Goal: Contribute content

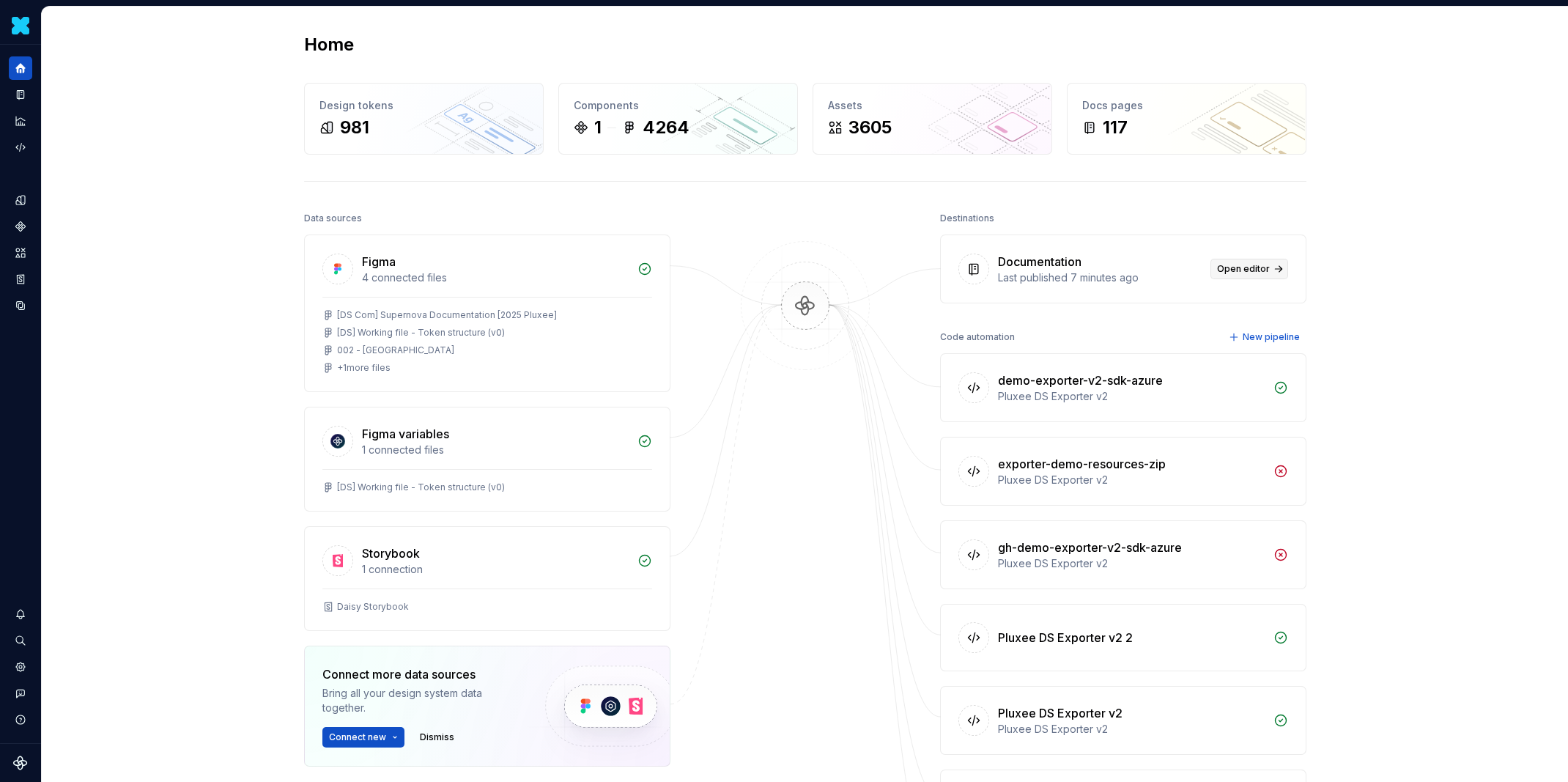
click at [1253, 263] on span "Open editor" at bounding box center [1244, 269] width 53 height 12
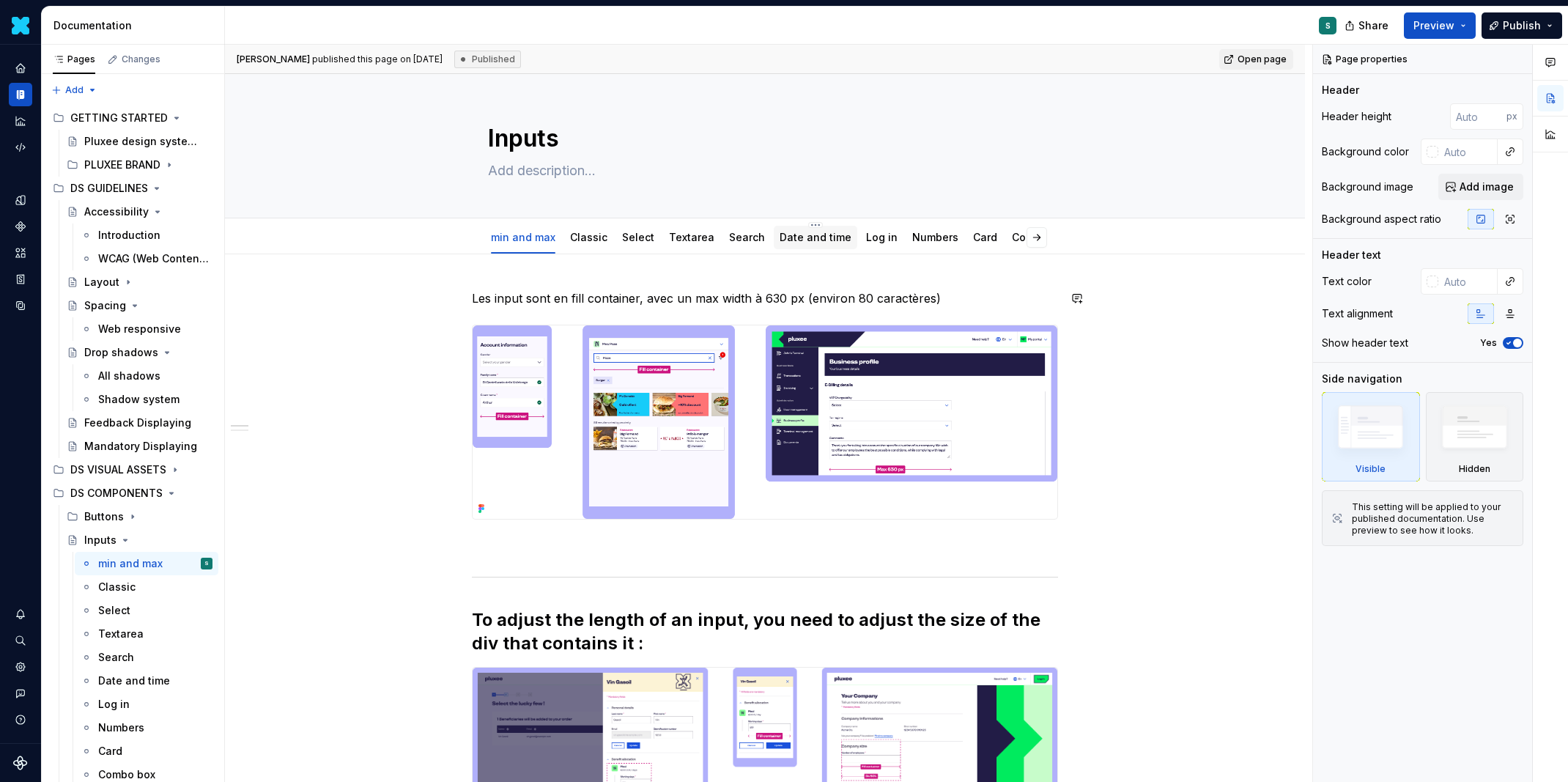
click at [807, 247] on div "Date and time" at bounding box center [816, 238] width 84 height 23
click at [803, 237] on link "Date and time" at bounding box center [815, 237] width 72 height 12
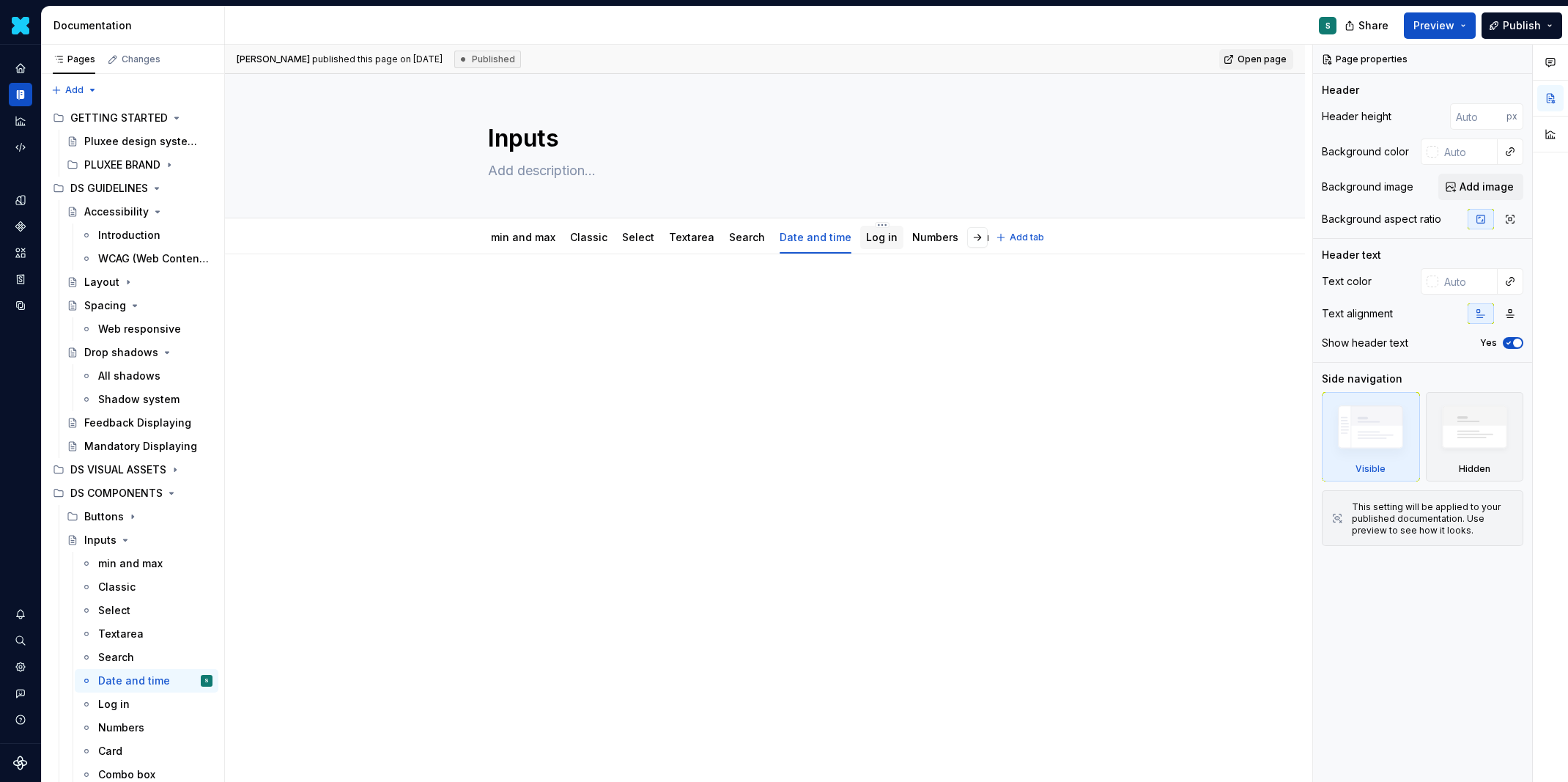
click at [866, 242] on link "Log in" at bounding box center [882, 237] width 32 height 12
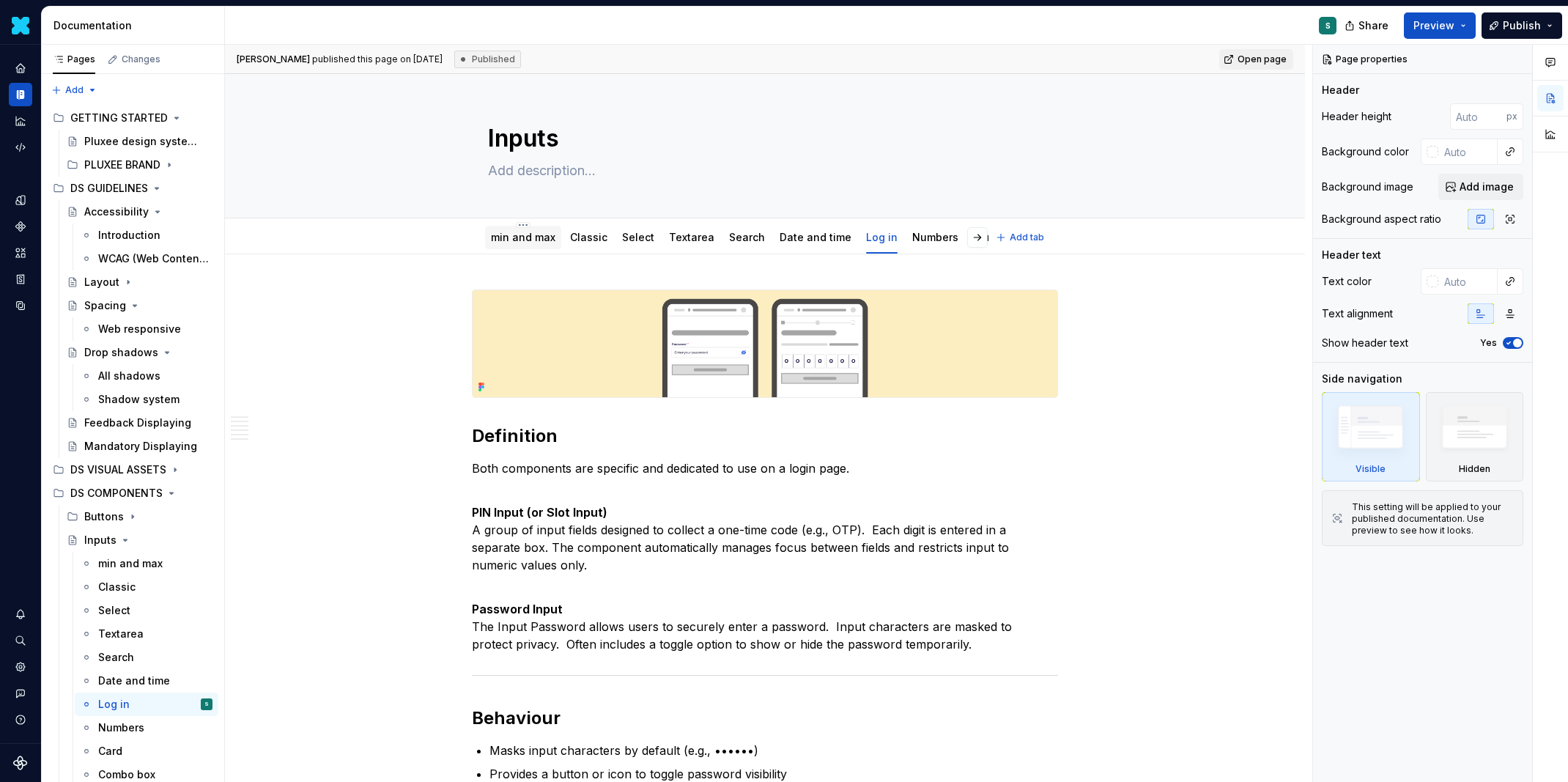
click at [531, 242] on div "min and max" at bounding box center [522, 237] width 64 height 15
click at [515, 236] on link "min and max" at bounding box center [522, 237] width 64 height 12
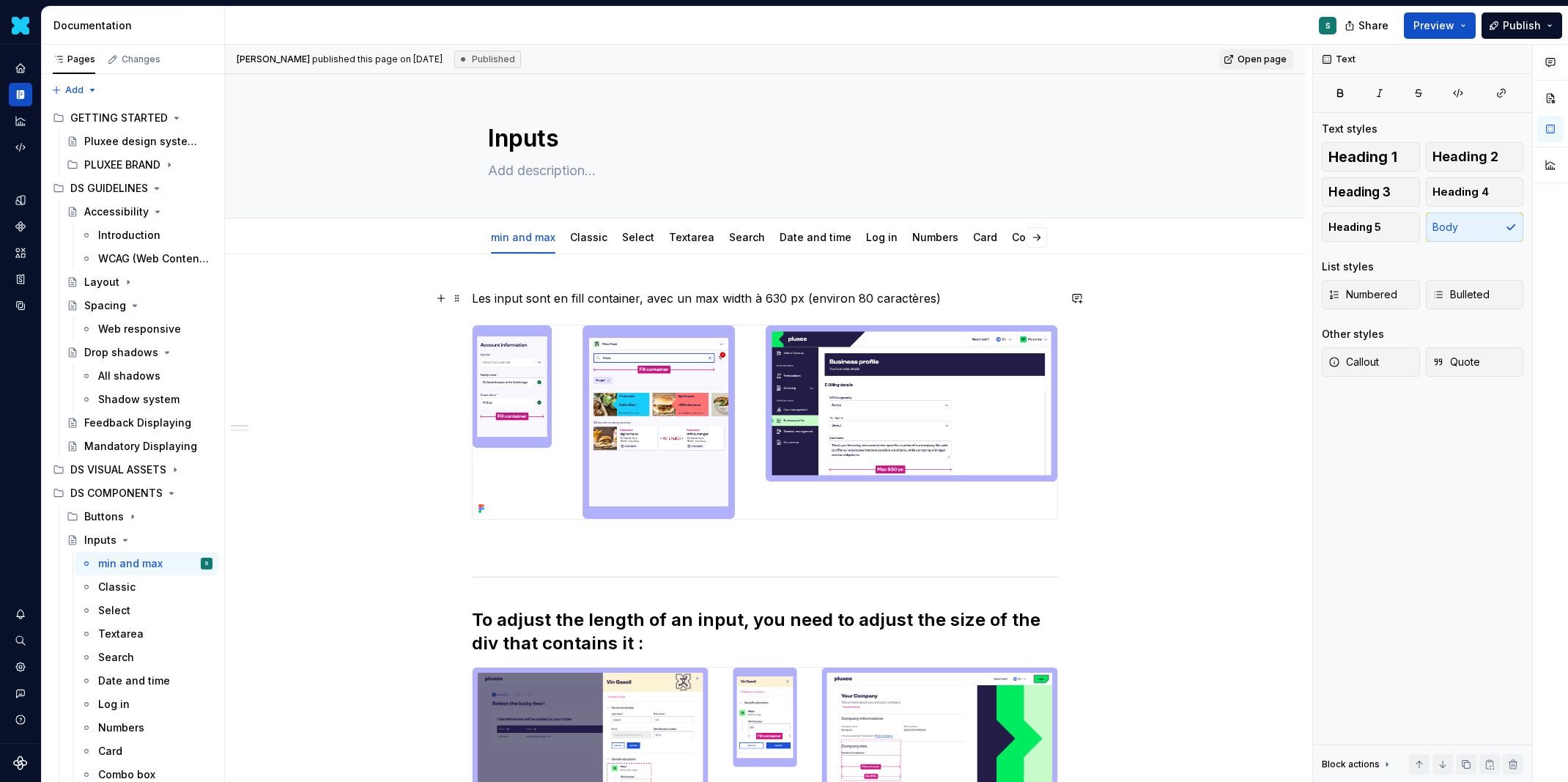
click at [553, 296] on p "Les input sont en fill container, avec un max width à 630 px (environ 80 caract…" at bounding box center [765, 298] width 586 height 18
click at [493, 297] on p "Les input sont en fill container, avec un max width à 630 px (environ 80 caract…" at bounding box center [765, 298] width 586 height 18
drag, startPoint x: 477, startPoint y: 297, endPoint x: 675, endPoint y: 297, distance: 198.0
click at [675, 297] on p "Les input sont en fill container, avec un max width à 630 px (environ 80 caract…" at bounding box center [765, 298] width 586 height 18
click at [533, 300] on p "Les input sont en fill container, avec un max width à 630 px (environ 80 caract…" at bounding box center [765, 298] width 586 height 18
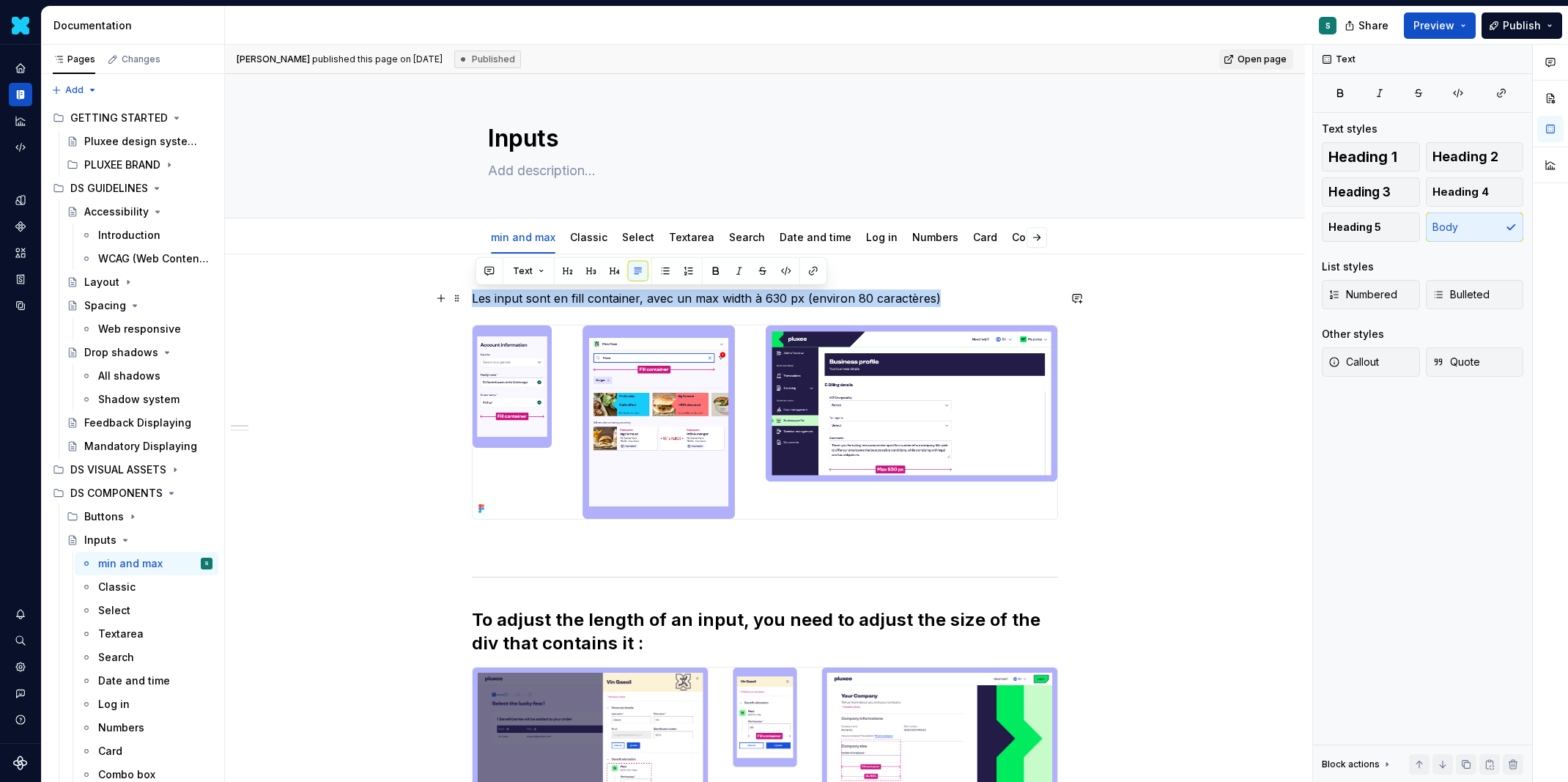
drag, startPoint x: 477, startPoint y: 297, endPoint x: 951, endPoint y: 300, distance: 474.0
click at [951, 300] on p "Les input sont en fill container, avec un max width à 630 px (environ 80 caract…" at bounding box center [765, 298] width 586 height 18
copy p "Les input sont en fill container, avec un max width à 630 px (environ 80 caract…"
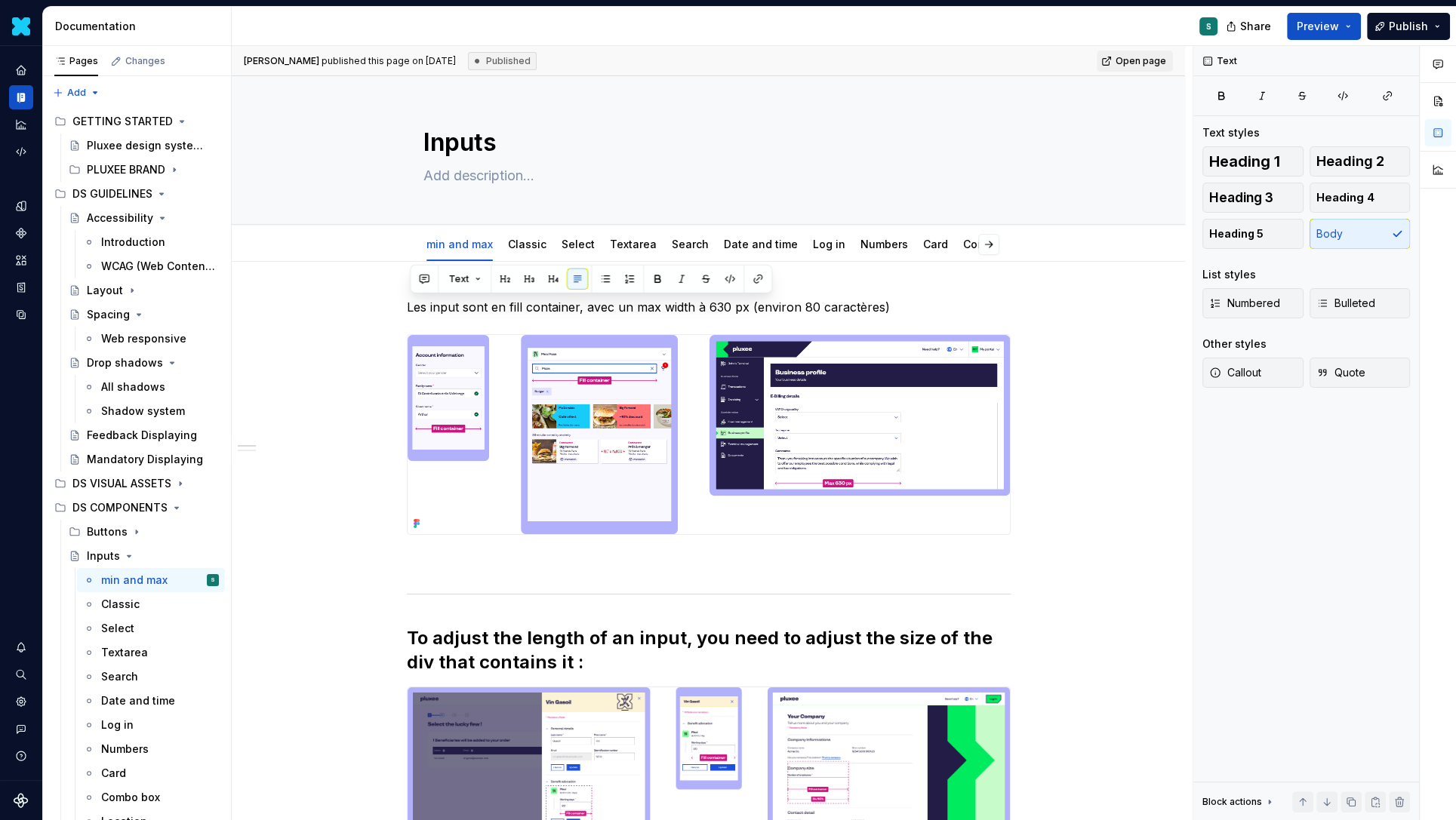
click at [884, 311] on p "Les input sont en fill container, avec un max width à 630 px (environ 80 caract…" at bounding box center [708, 307] width 604 height 18
drag, startPoint x: 889, startPoint y: 308, endPoint x: 366, endPoint y: 289, distance: 523.3
paste div
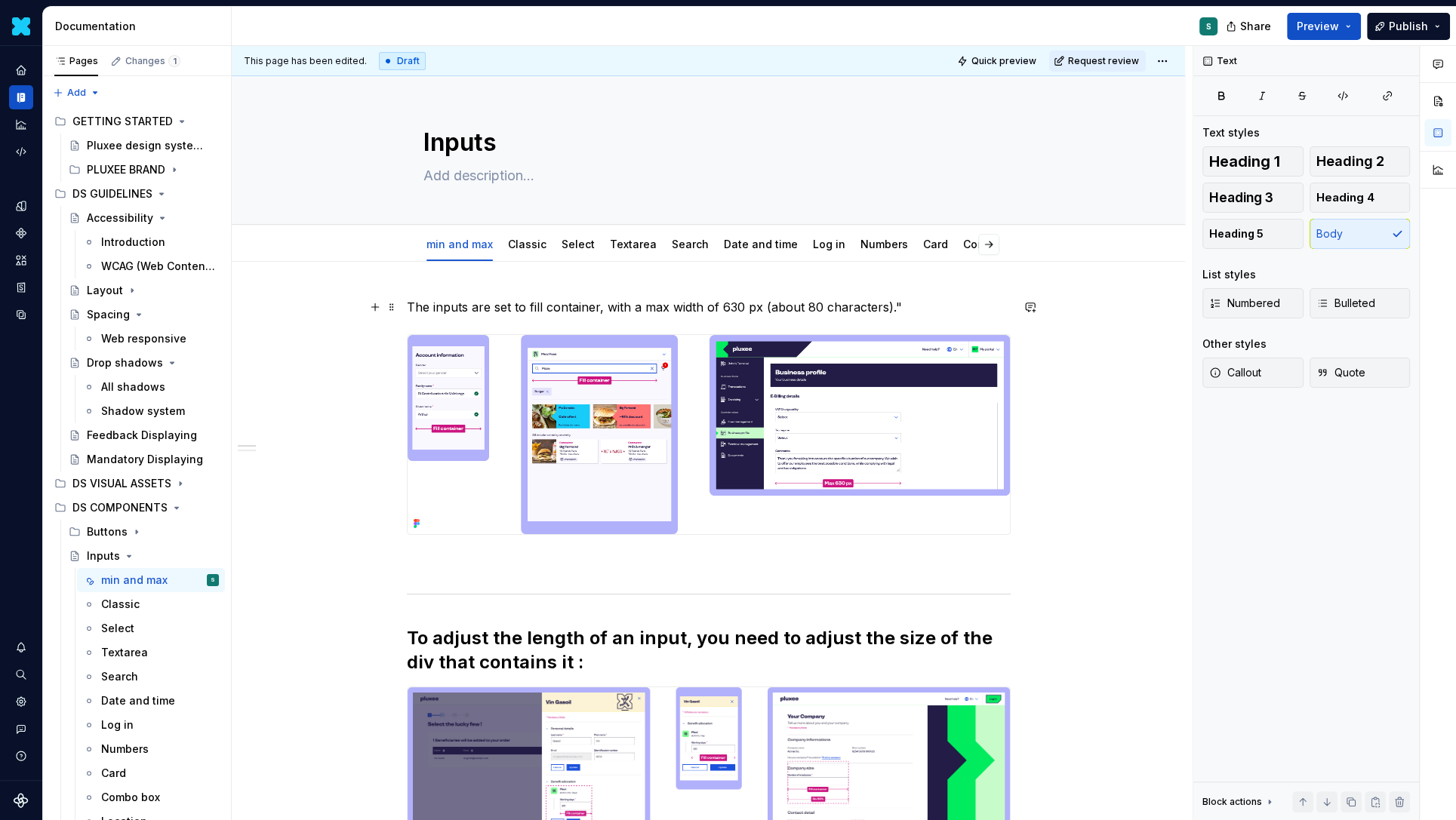
type textarea "*"
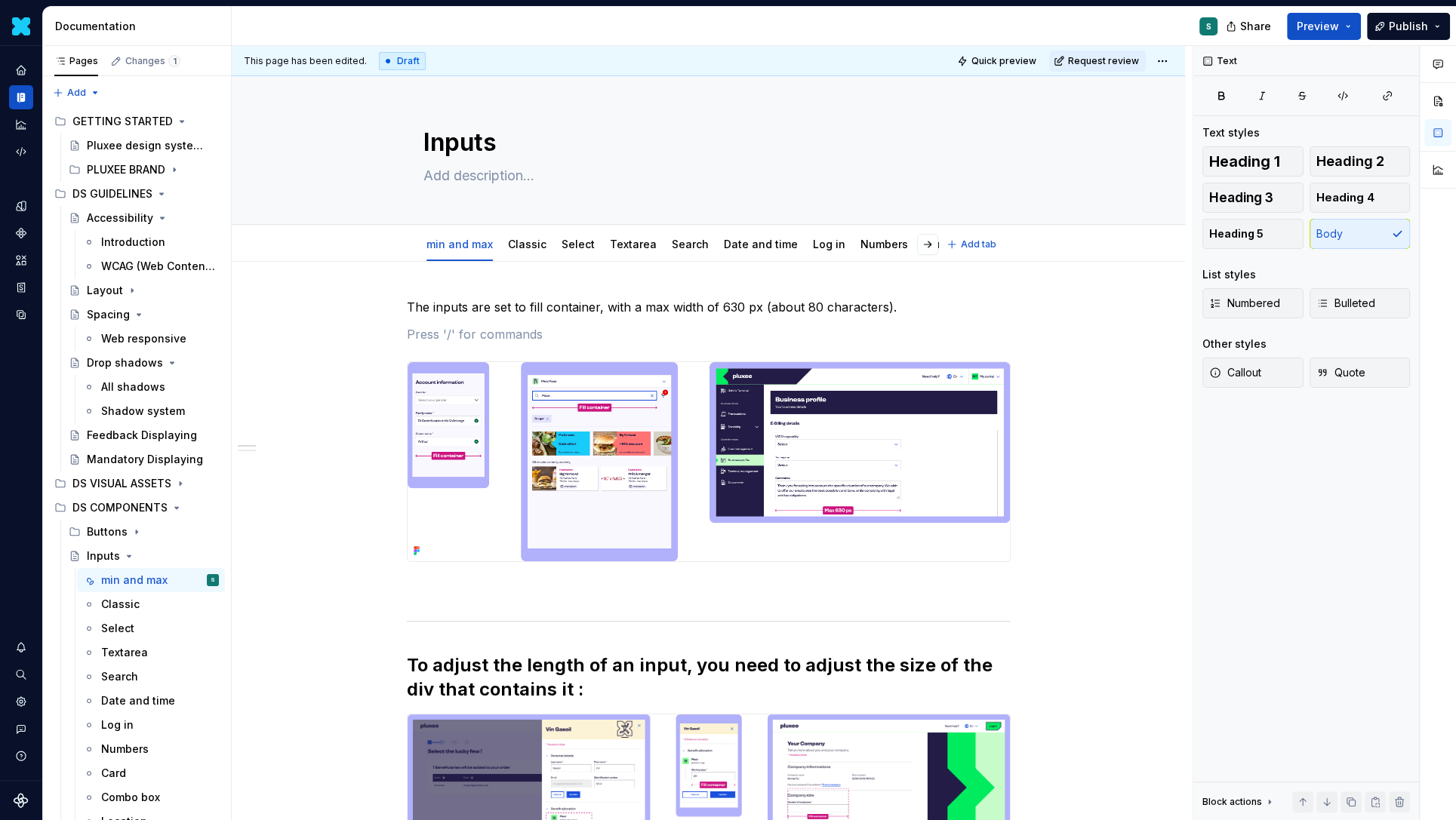
click at [980, 249] on span "Add tab" at bounding box center [979, 244] width 35 height 12
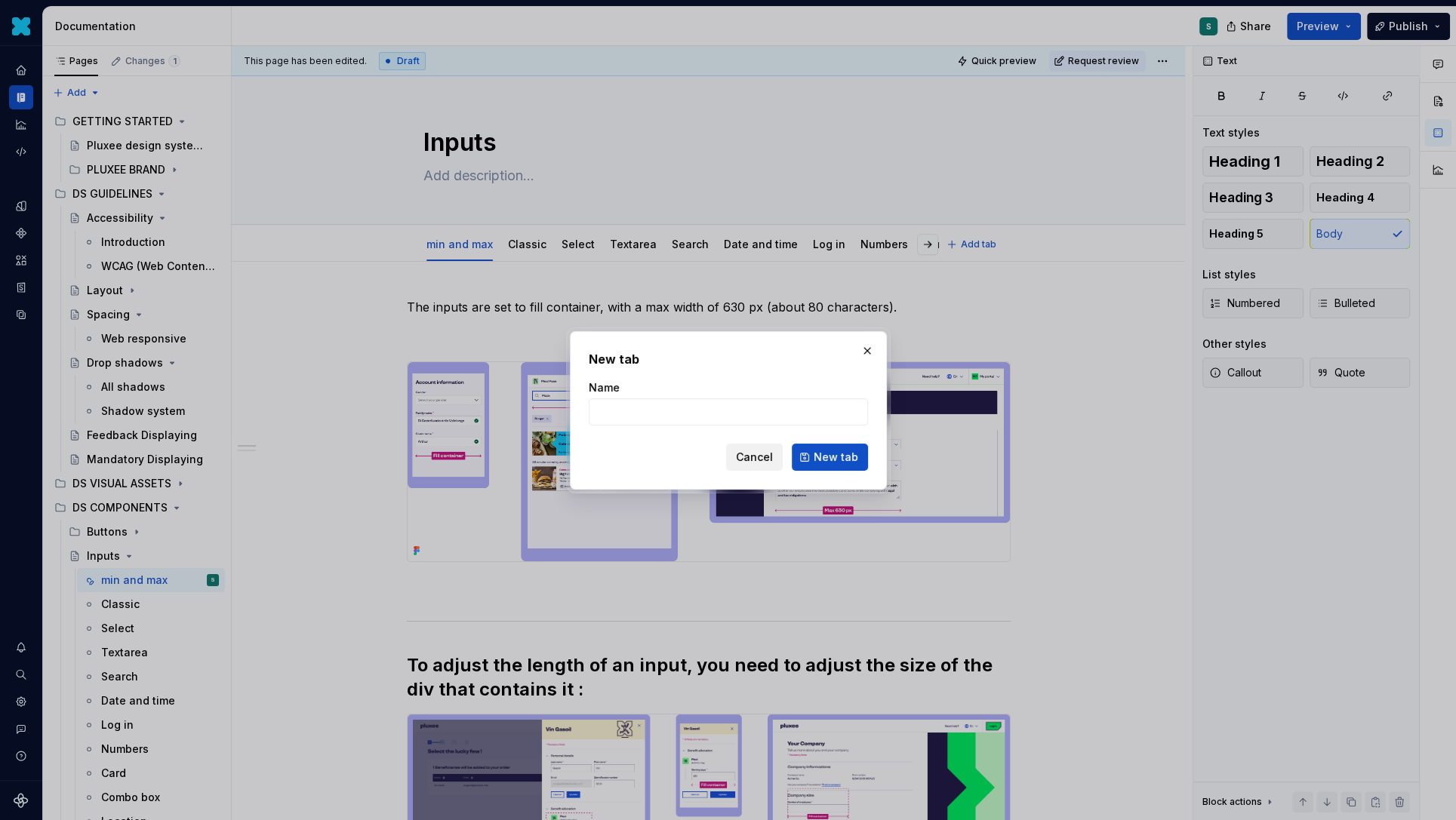
click at [765, 456] on span "Cancel" at bounding box center [754, 457] width 37 height 15
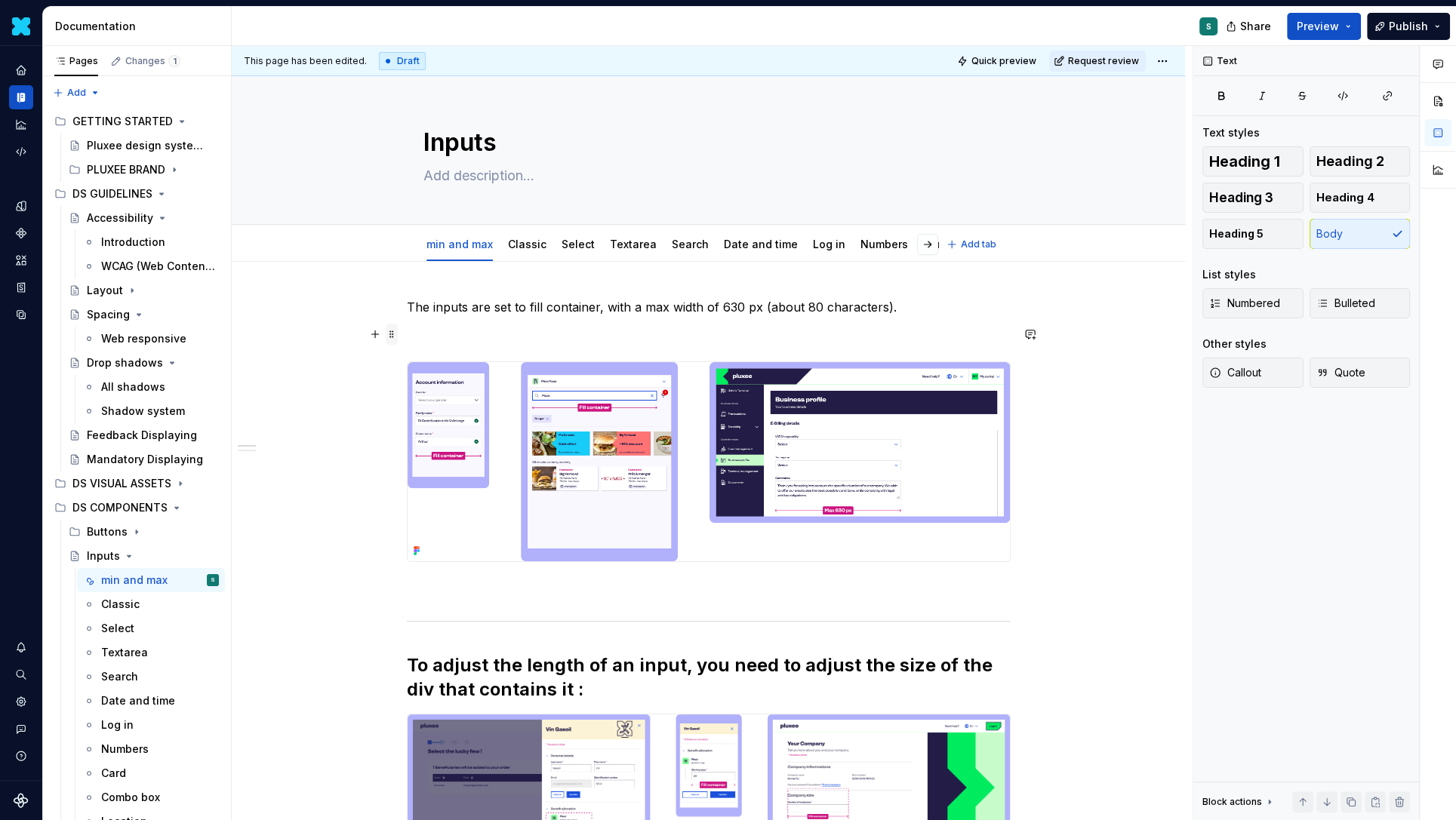
click at [397, 335] on span at bounding box center [391, 334] width 12 height 21
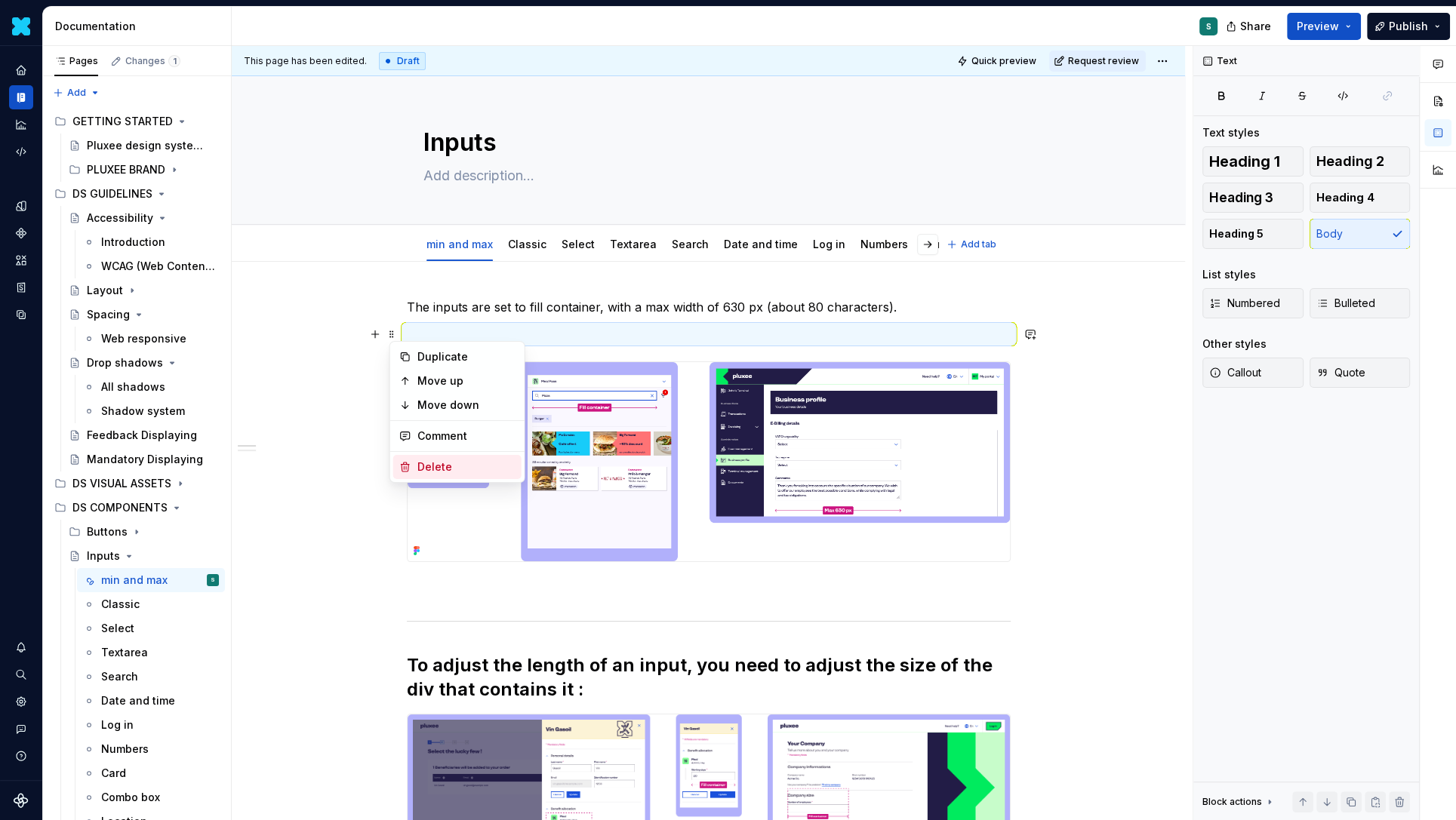
click at [421, 464] on div "Delete" at bounding box center [466, 467] width 98 height 15
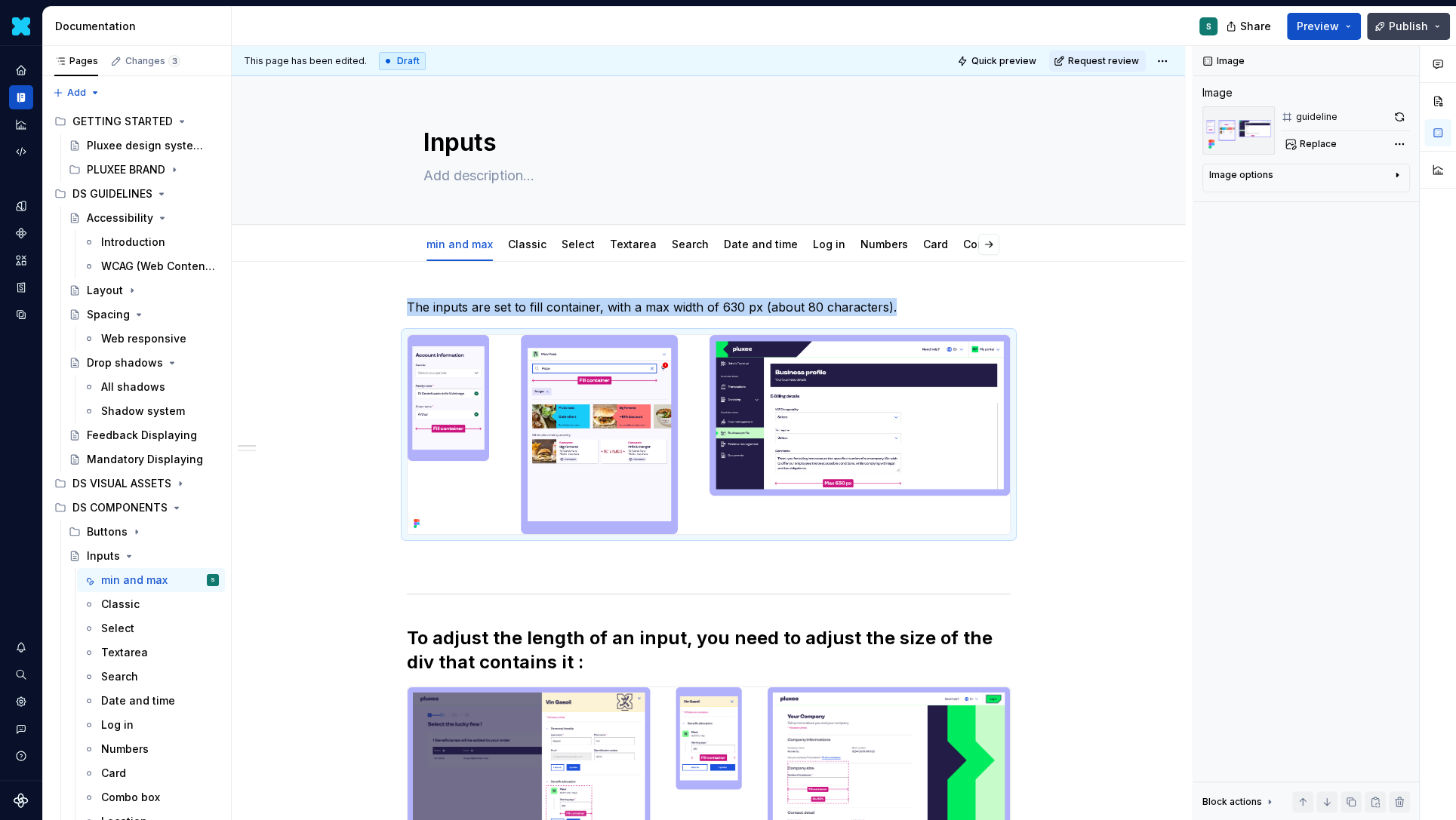
click at [1415, 24] on span "Publish" at bounding box center [1408, 26] width 39 height 15
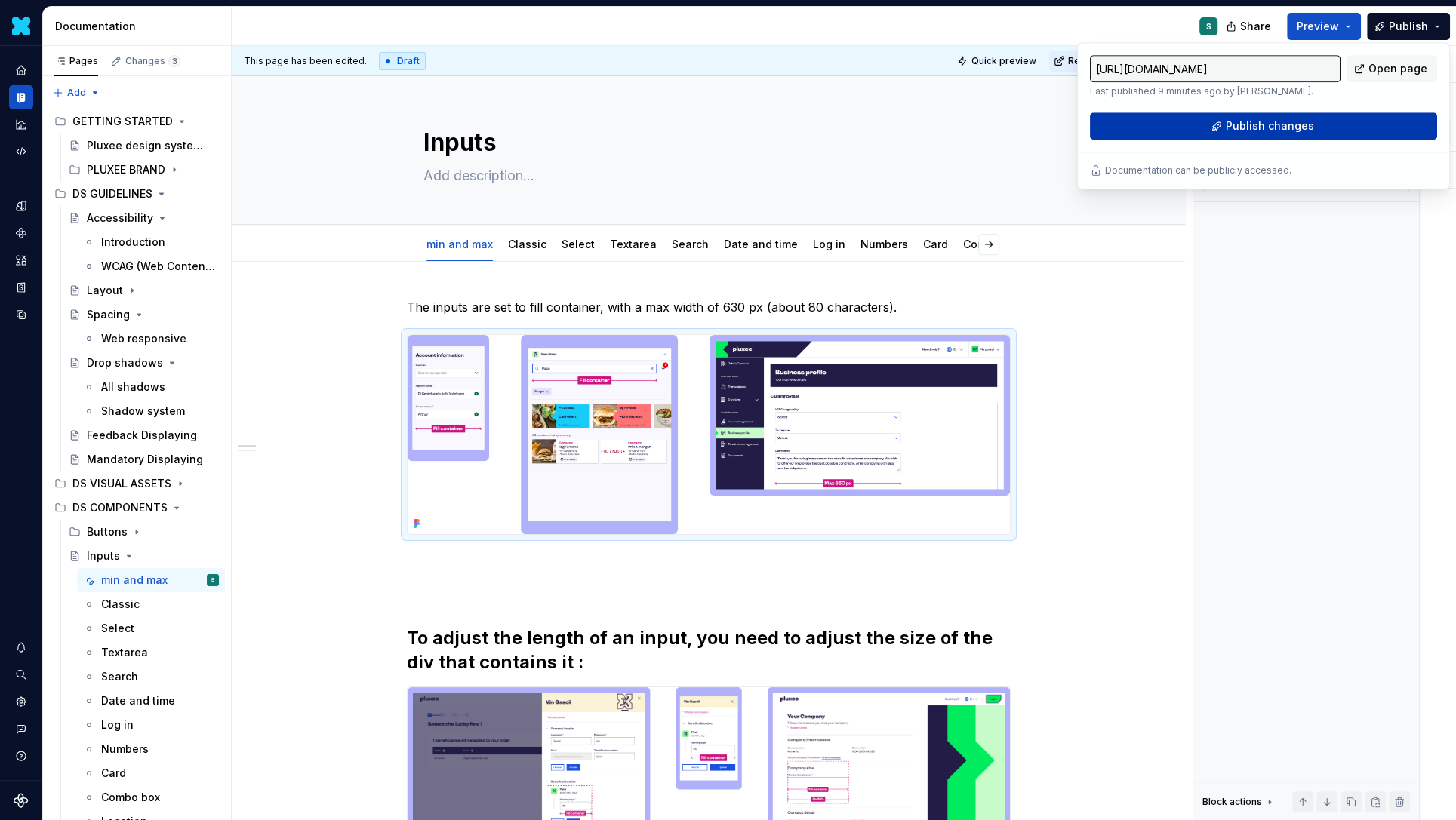
click at [1299, 124] on span "Publish changes" at bounding box center [1269, 125] width 88 height 15
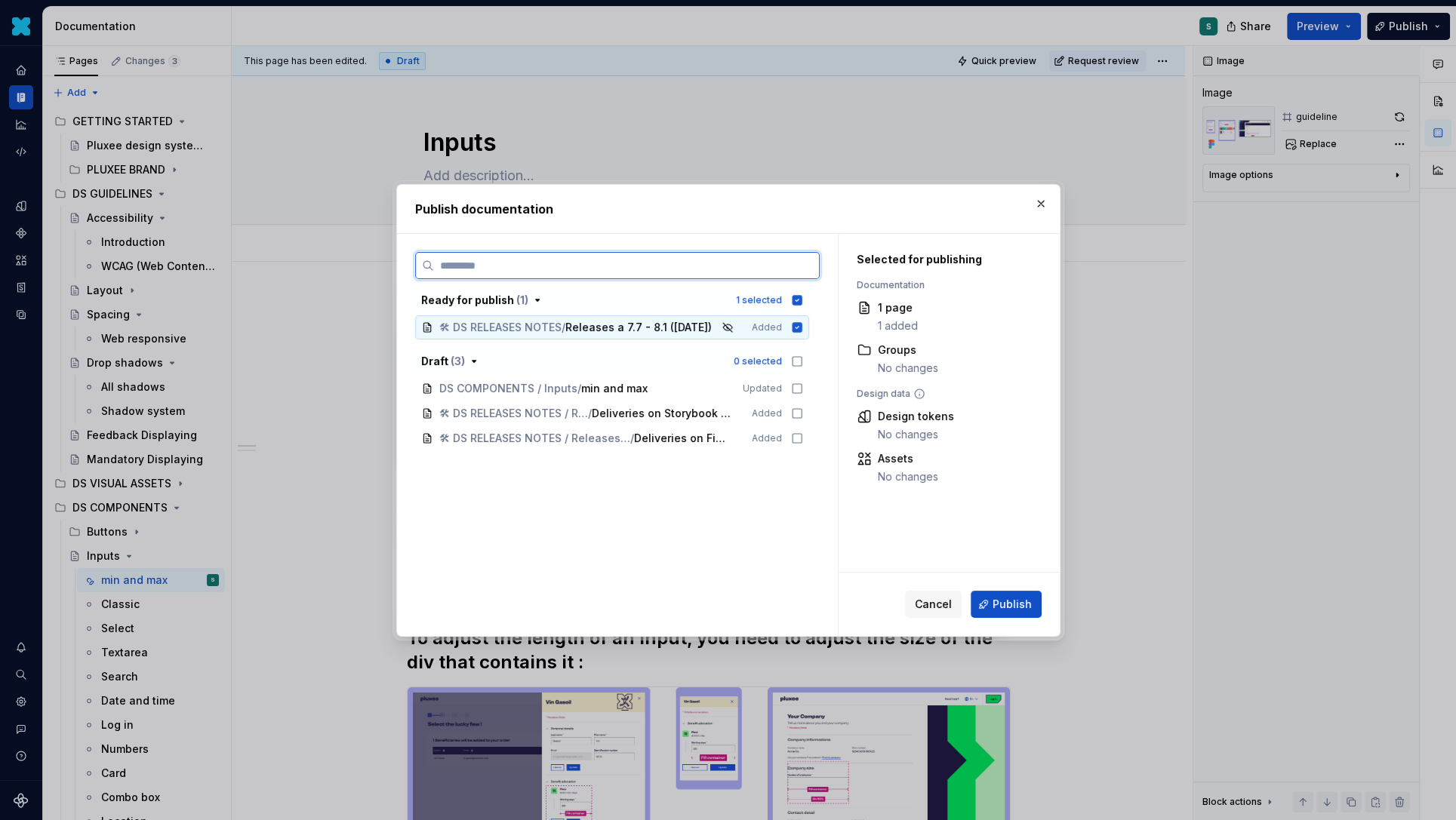
click at [801, 329] on icon at bounding box center [796, 327] width 10 height 10
click at [800, 390] on icon at bounding box center [796, 388] width 12 height 12
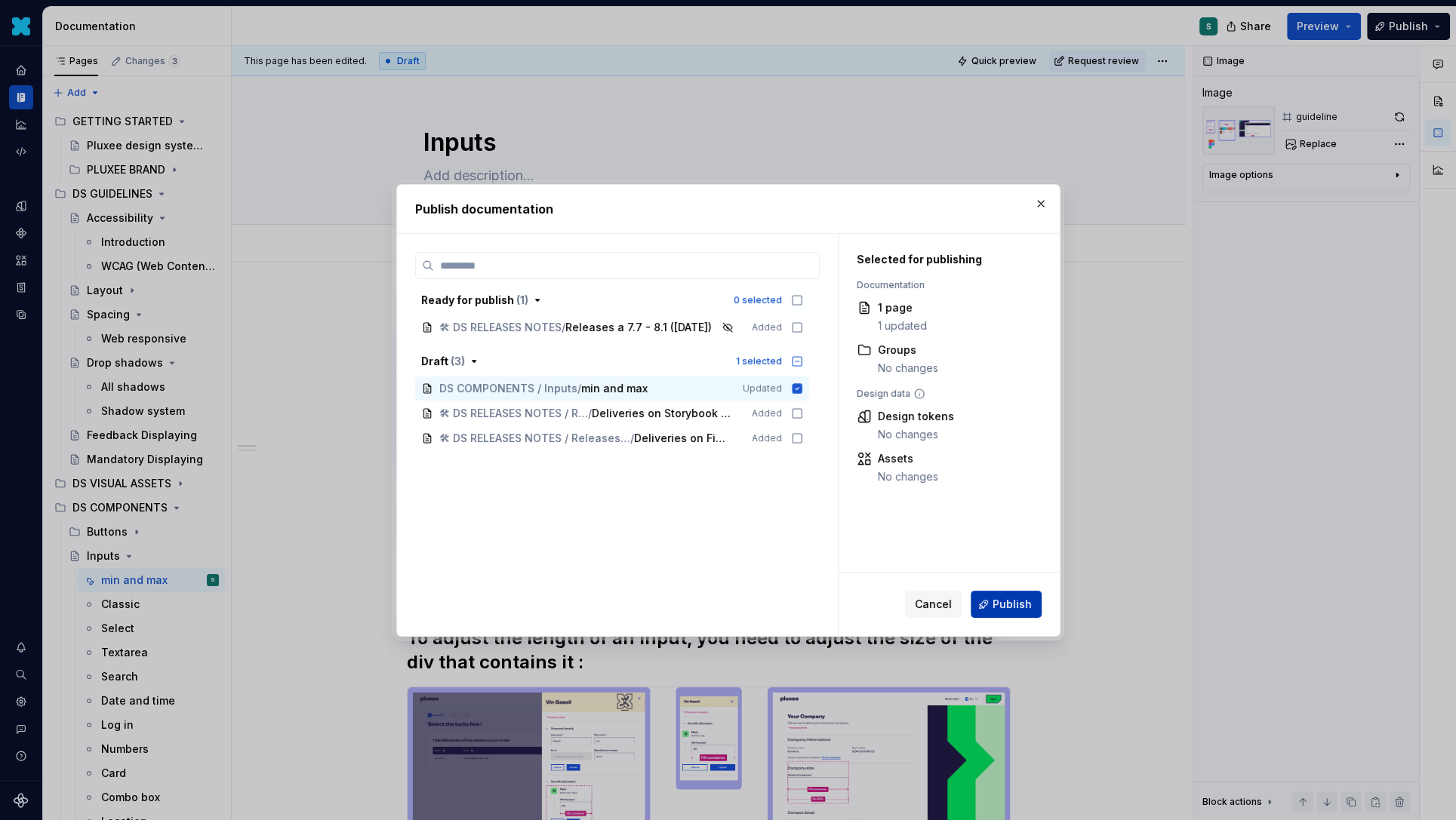
click at [1013, 603] on span "Publish" at bounding box center [1011, 604] width 39 height 15
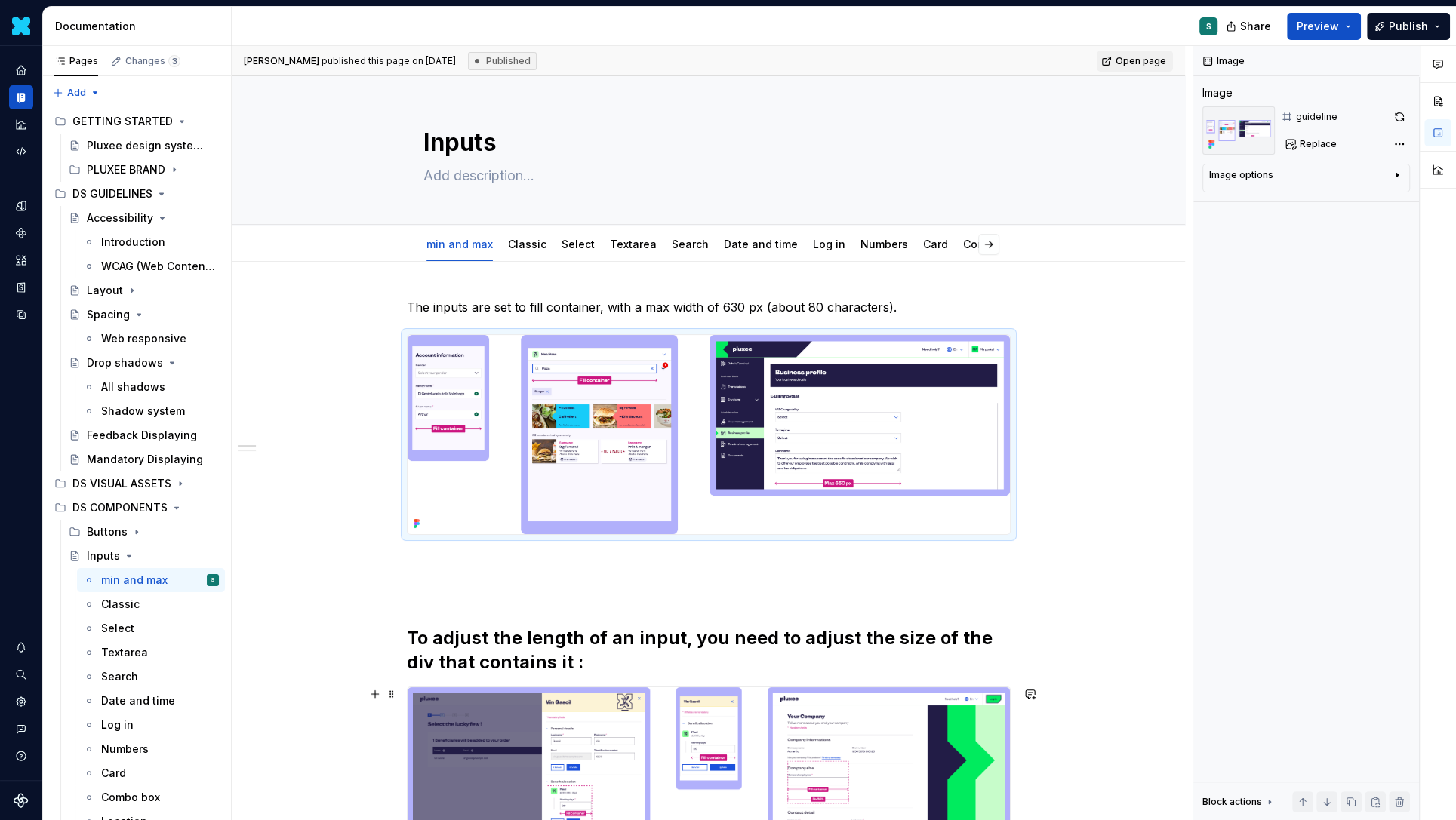
type textarea "*"
